Goal: Transaction & Acquisition: Purchase product/service

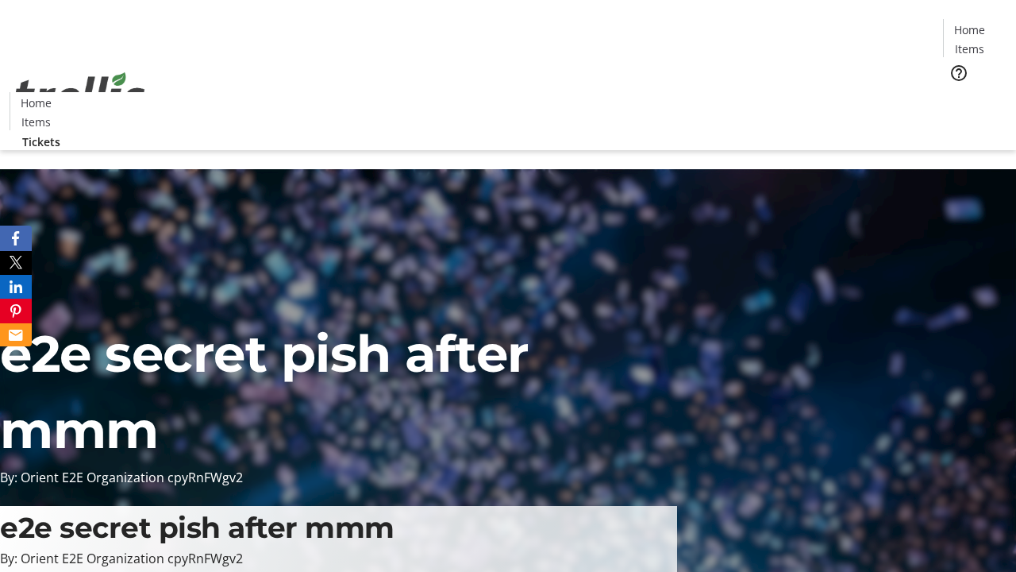
click at [956, 92] on span "Tickets" at bounding box center [975, 100] width 38 height 17
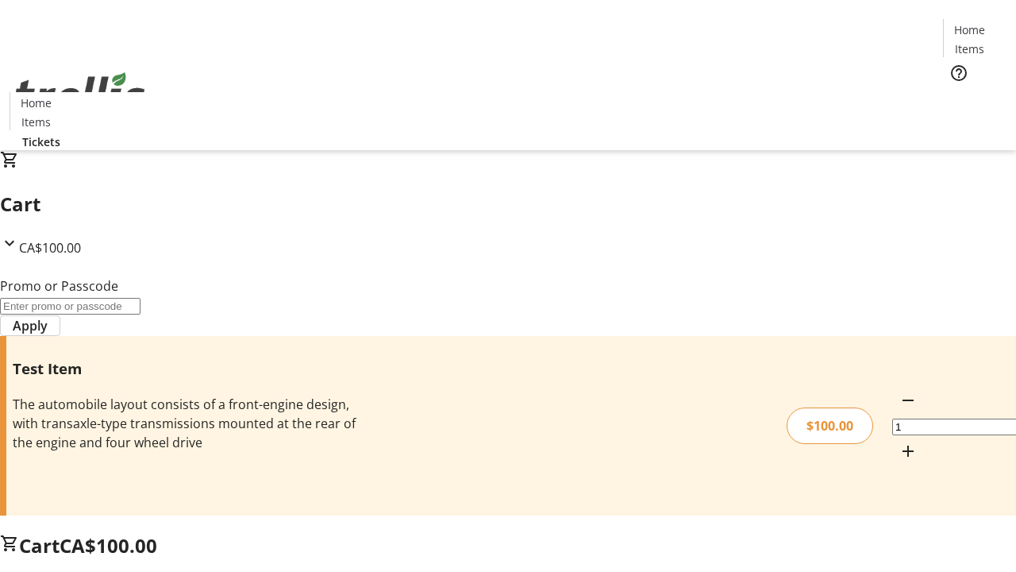
type input "FLAT"
